Goal: Task Accomplishment & Management: Use online tool/utility

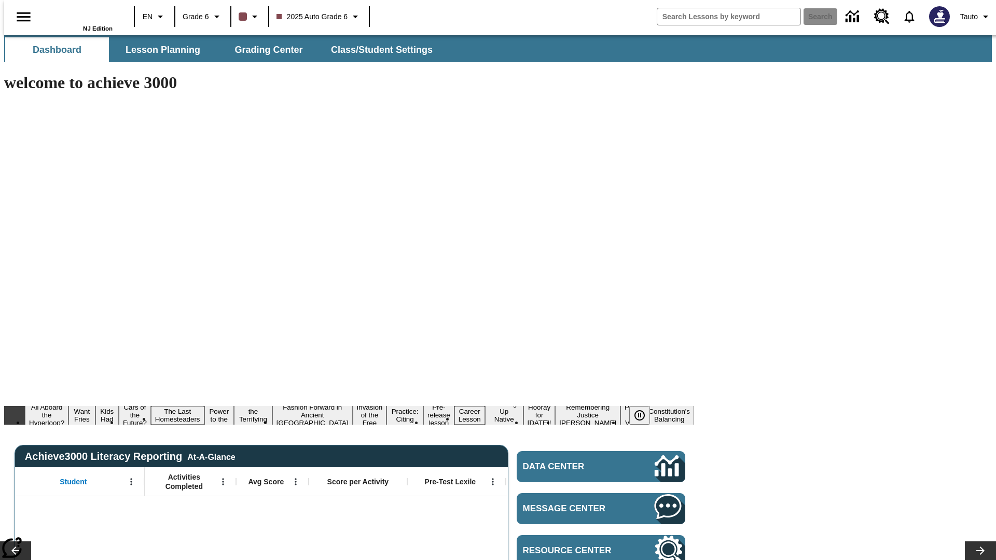
type input "-1"
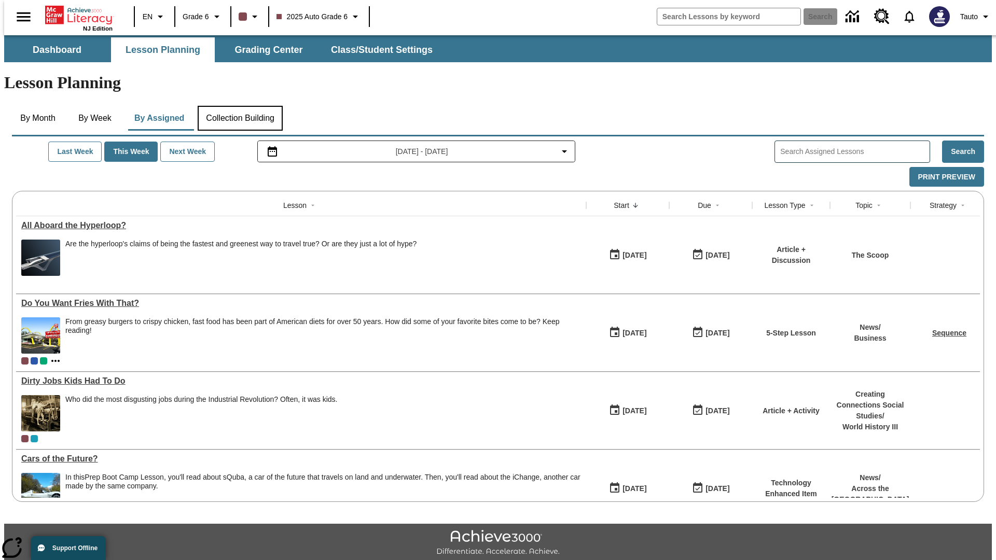
click at [239, 106] on button "Collection Building" at bounding box center [240, 118] width 85 height 25
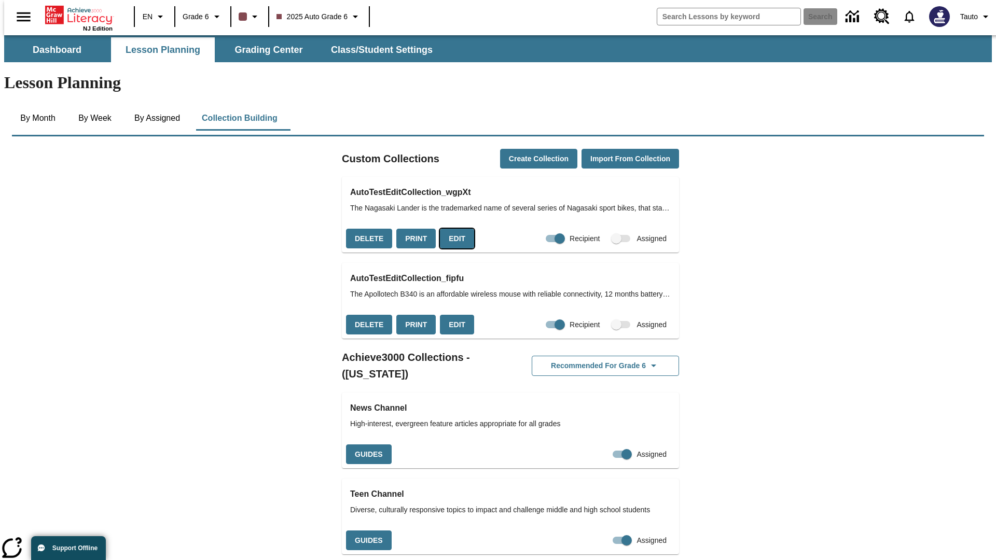
click at [453, 229] on button "Edit" at bounding box center [457, 239] width 34 height 20
